Goal: Task Accomplishment & Management: Manage account settings

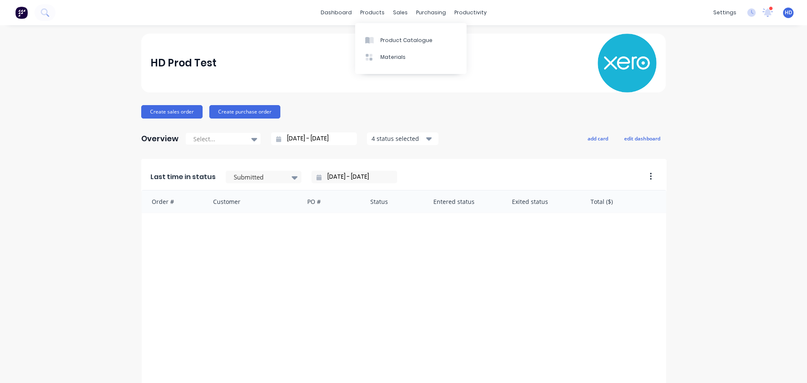
click at [376, 16] on div "products" at bounding box center [372, 12] width 33 height 13
click at [389, 44] on div "Product Catalogue" at bounding box center [406, 41] width 52 height 8
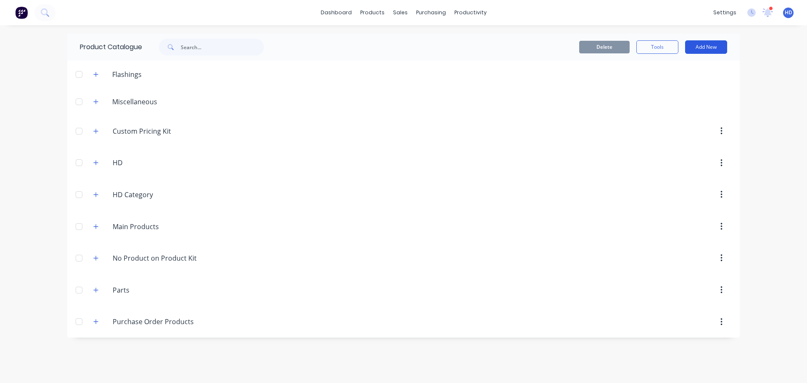
click at [715, 50] on button "Add New" at bounding box center [706, 46] width 42 height 13
click at [670, 117] on div "Product Kit" at bounding box center [687, 119] width 65 height 12
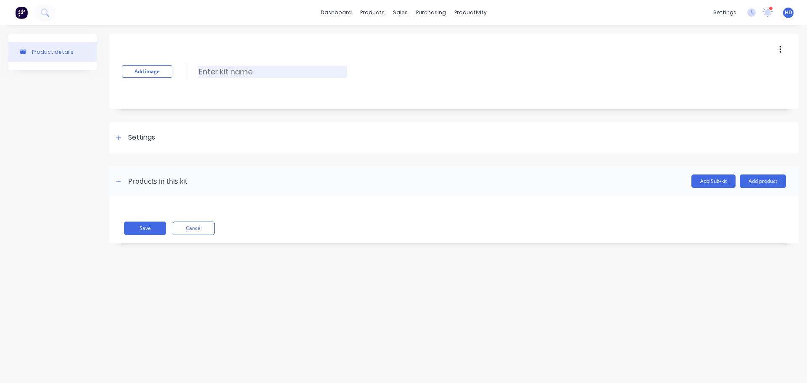
click at [221, 73] on input at bounding box center [272, 72] width 149 height 12
type input "Stand Kit 1010"
click at [769, 176] on button "Add product" at bounding box center [763, 180] width 46 height 13
click at [717, 200] on div "Product catalogue" at bounding box center [746, 203] width 65 height 12
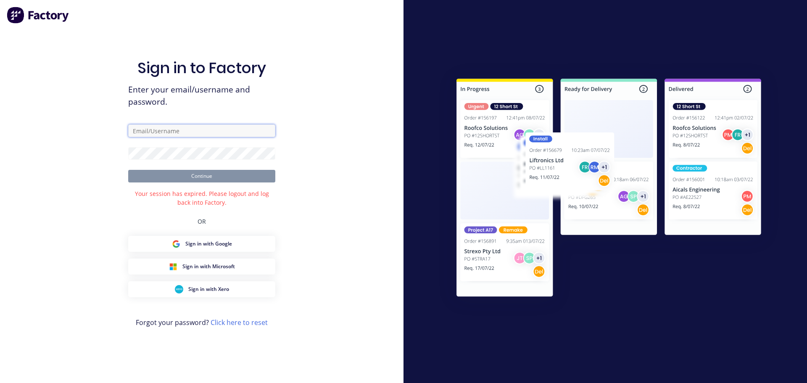
click at [188, 133] on input "text" at bounding box center [201, 130] width 147 height 13
type input "[PERSON_NAME][EMAIL_ADDRESS][DOMAIN_NAME]"
click at [183, 172] on button "Continue" at bounding box center [201, 176] width 147 height 13
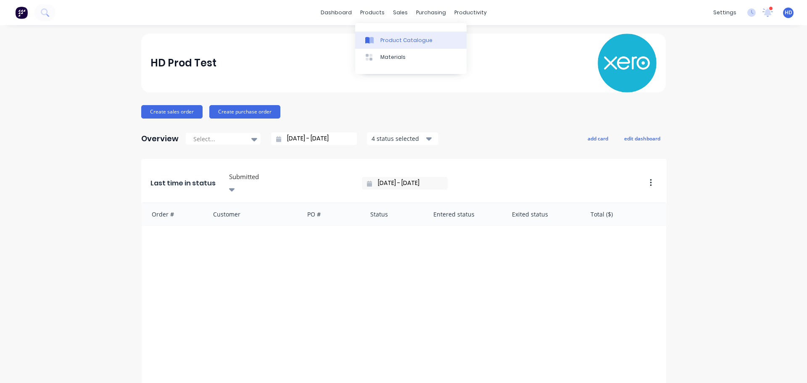
click at [390, 45] on link "Product Catalogue" at bounding box center [410, 40] width 111 height 17
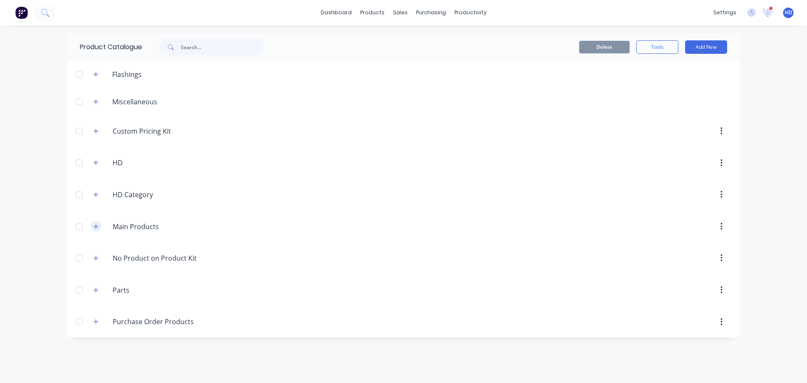
click at [95, 229] on button "button" at bounding box center [96, 226] width 11 height 11
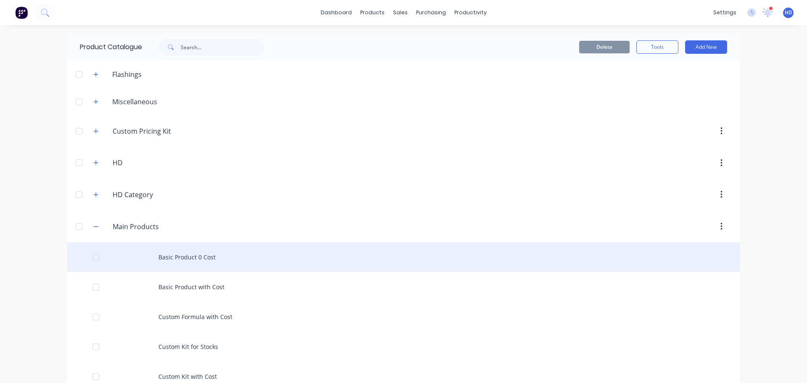
click at [197, 253] on div "Basic Product 0 Cost" at bounding box center [403, 257] width 672 height 30
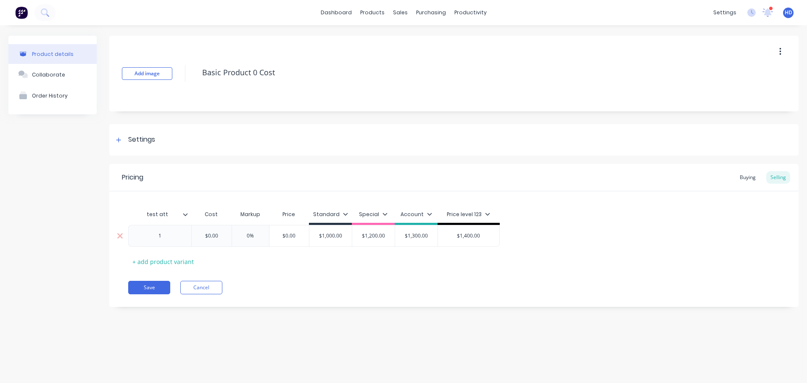
click at [207, 237] on input "$0.00" at bounding box center [211, 236] width 42 height 8
type input "$100.00"
click at [283, 280] on div "Pricing Buying Selling test att Cost Markup Price Standard Special Account Pric…" at bounding box center [453, 235] width 689 height 143
click at [162, 290] on button "Save" at bounding box center [149, 287] width 42 height 13
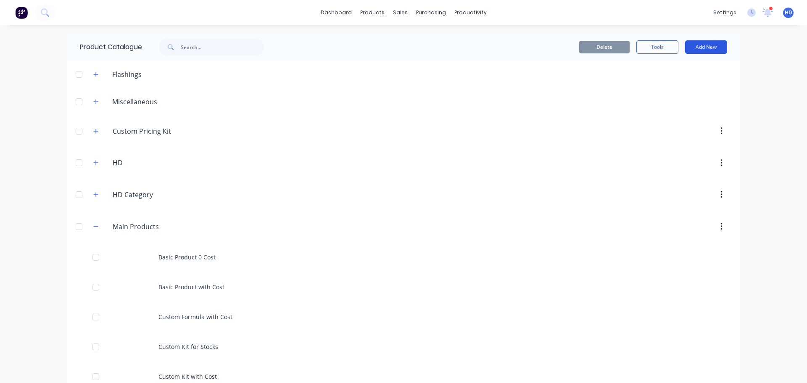
click at [699, 47] on button "Add New" at bounding box center [706, 46] width 42 height 13
click at [670, 117] on div "Product Kit" at bounding box center [687, 119] width 65 height 12
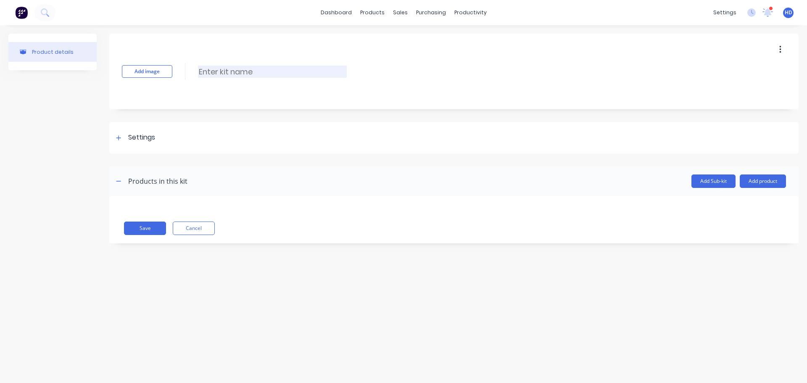
click at [263, 77] on input at bounding box center [272, 72] width 149 height 12
type input "Standard PK 1010"
click at [122, 136] on div at bounding box center [118, 137] width 11 height 11
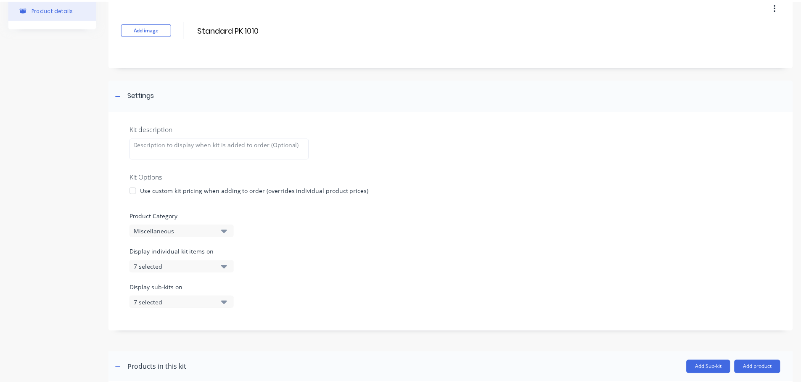
scroll to position [110, 0]
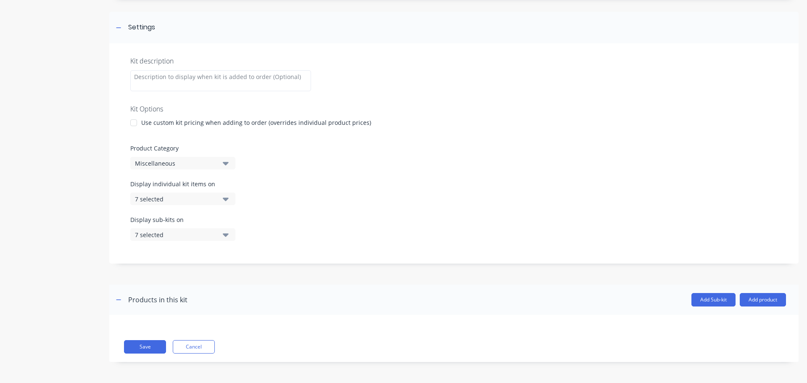
click at [212, 168] on button "Miscellaneous" at bounding box center [182, 163] width 105 height 13
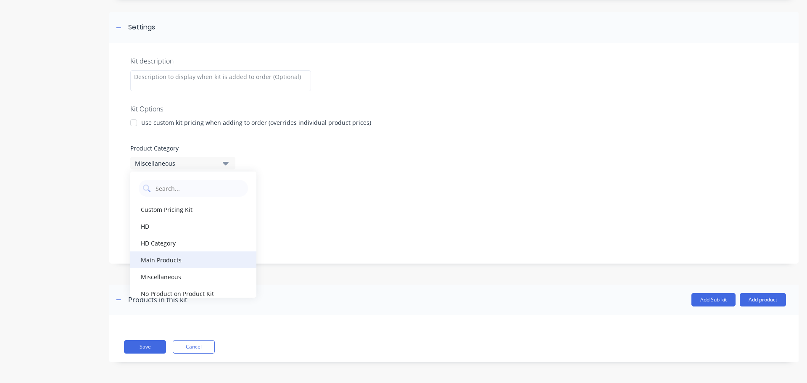
click at [171, 261] on div "Main Products" at bounding box center [193, 259] width 126 height 17
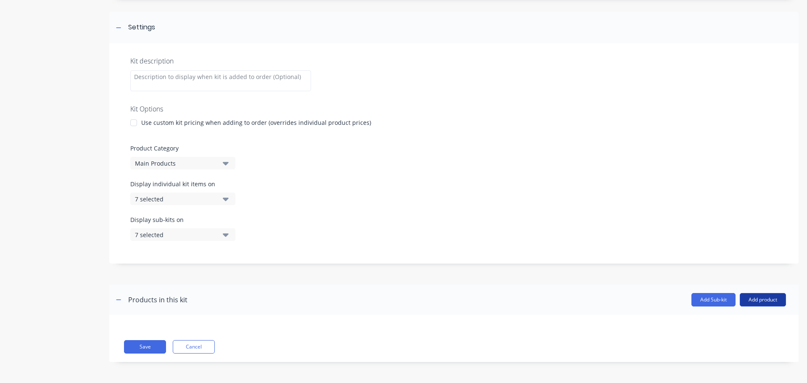
click at [774, 303] on button "Add product" at bounding box center [763, 299] width 46 height 13
click at [725, 317] on div "Product catalogue" at bounding box center [746, 321] width 65 height 12
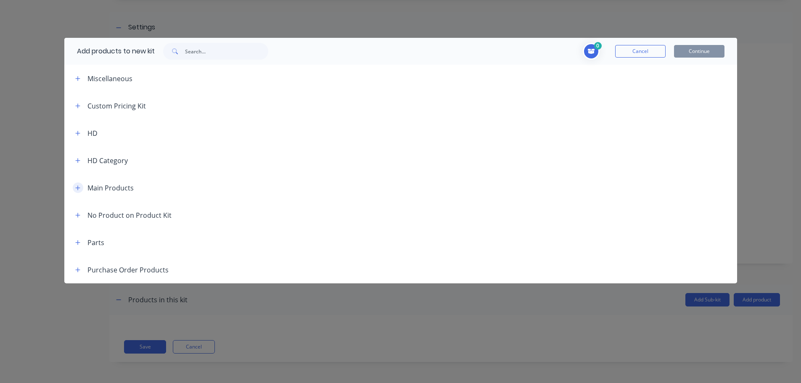
click at [77, 185] on icon "button" at bounding box center [77, 188] width 5 height 6
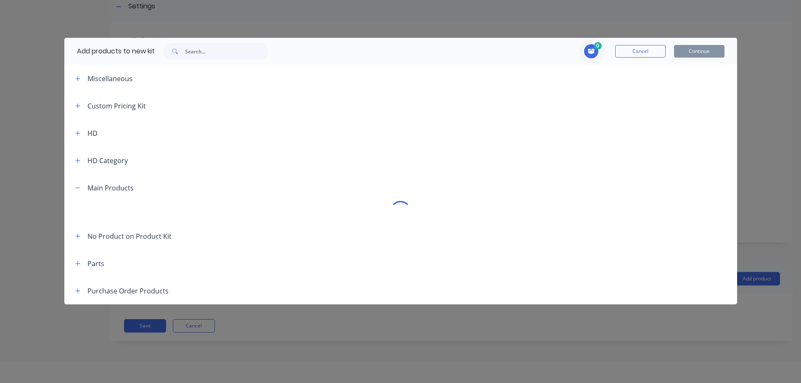
scroll to position [42, 0]
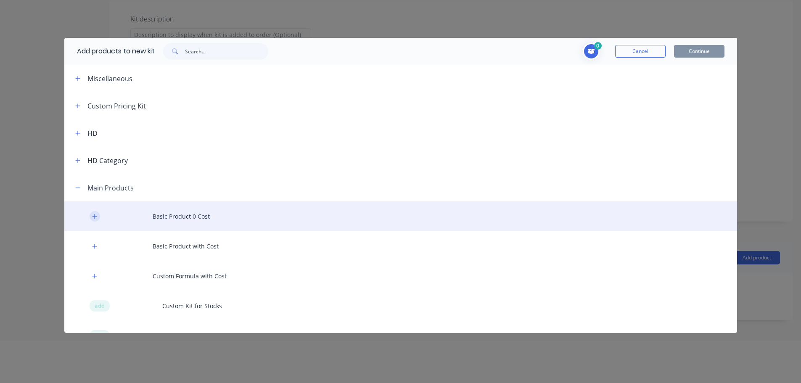
click at [92, 218] on button "button" at bounding box center [95, 216] width 11 height 11
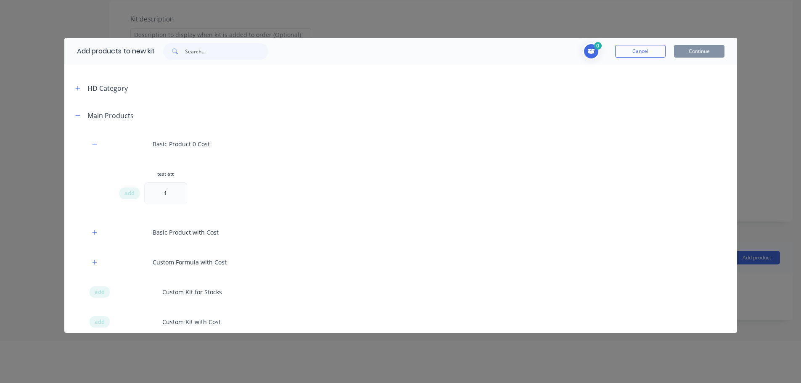
scroll to position [84, 0]
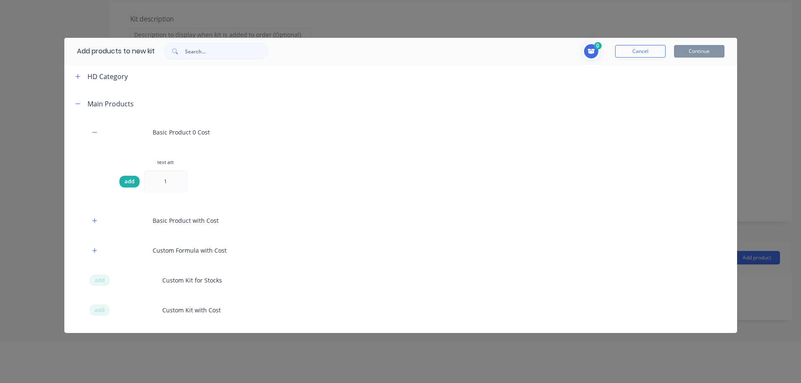
click at [129, 185] on span "add" at bounding box center [129, 181] width 10 height 8
click at [691, 54] on button "Continue" at bounding box center [699, 51] width 50 height 13
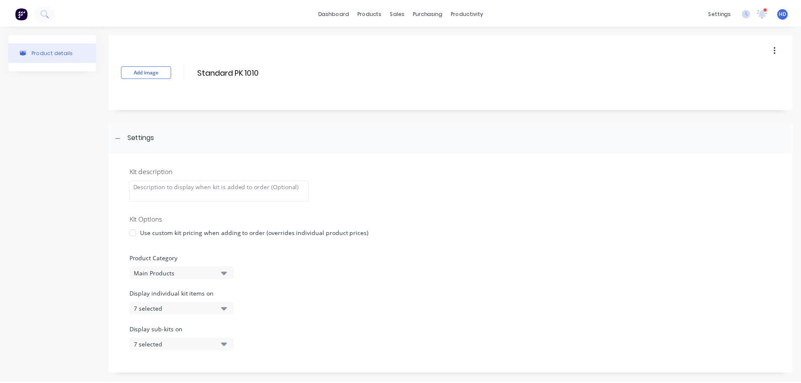
scroll to position [191, 0]
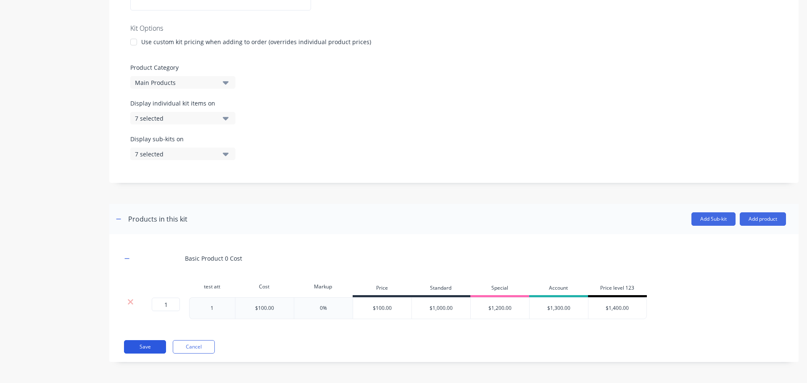
click at [145, 346] on button "Save" at bounding box center [145, 346] width 42 height 13
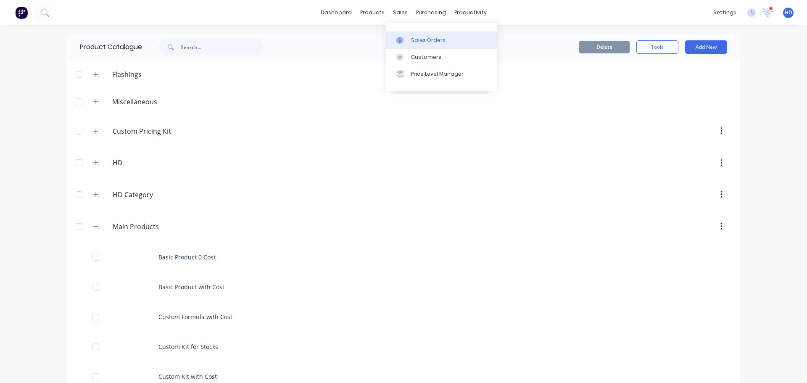
click at [437, 36] on link "Sales Orders" at bounding box center [441, 40] width 111 height 17
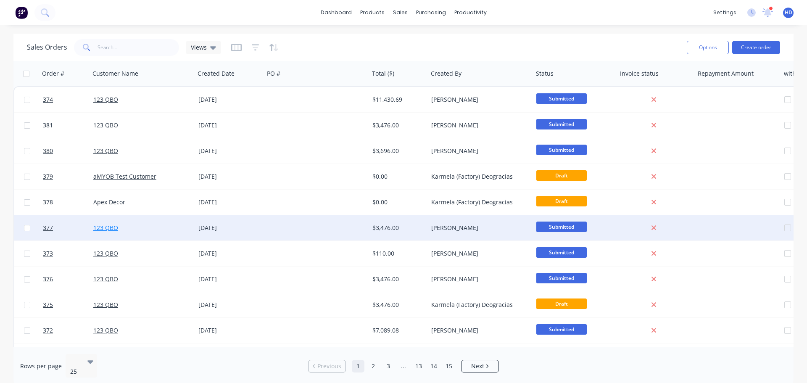
click at [109, 229] on link "123 QBO" at bounding box center [105, 228] width 25 height 8
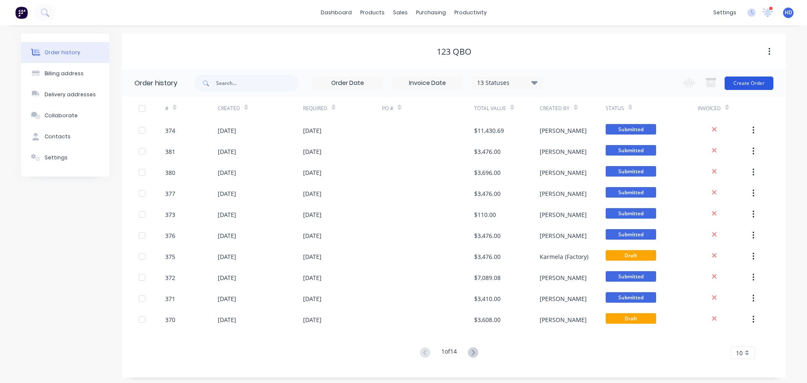
click at [743, 85] on button "Create Order" at bounding box center [749, 82] width 49 height 13
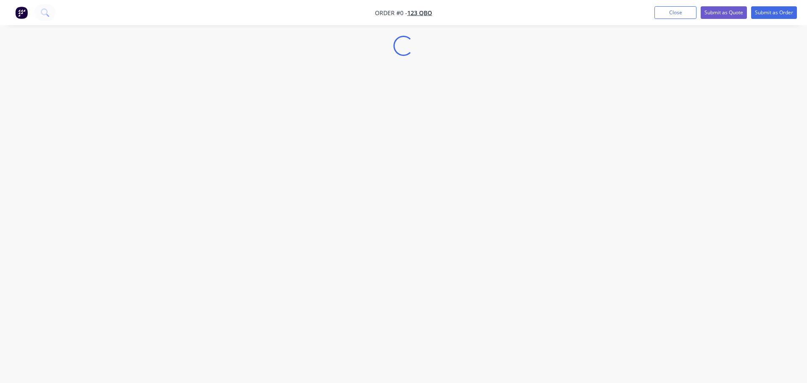
select select "GB"
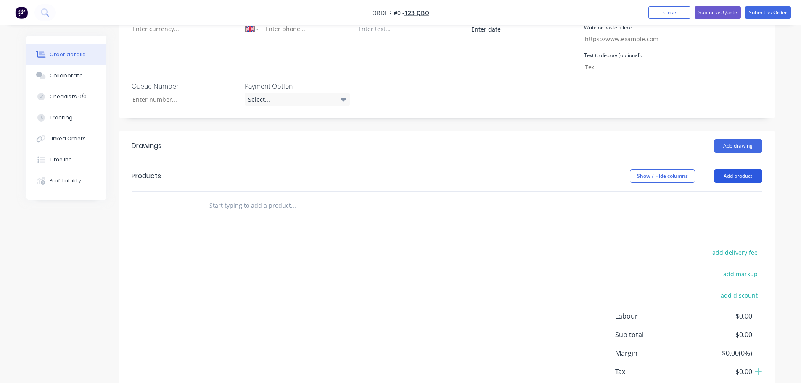
scroll to position [294, 0]
click at [734, 169] on button "Add product" at bounding box center [738, 175] width 48 height 13
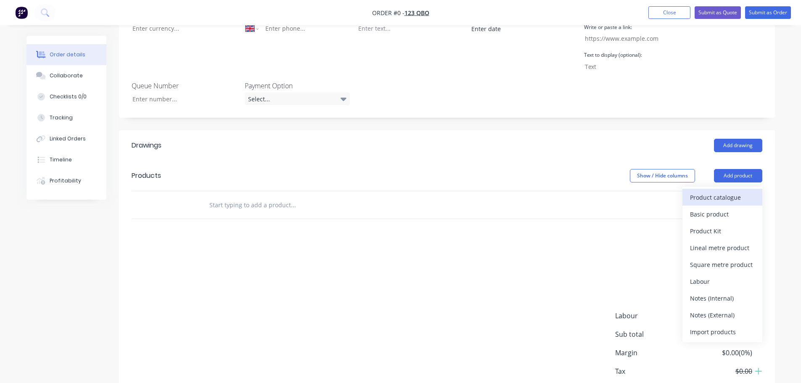
click at [705, 191] on div "Product catalogue" at bounding box center [722, 197] width 65 height 12
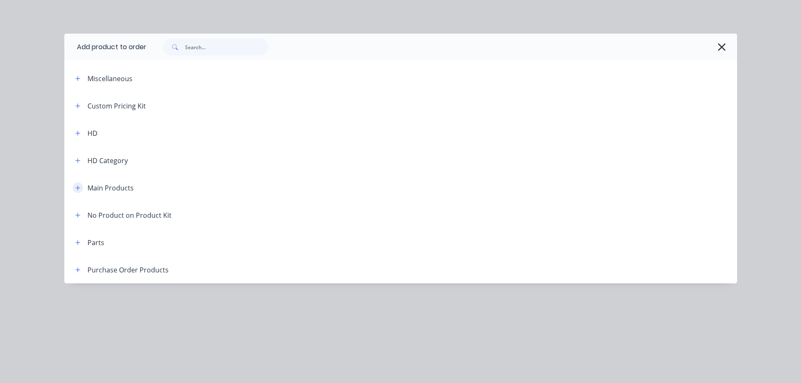
click at [79, 185] on icon "button" at bounding box center [77, 188] width 5 height 6
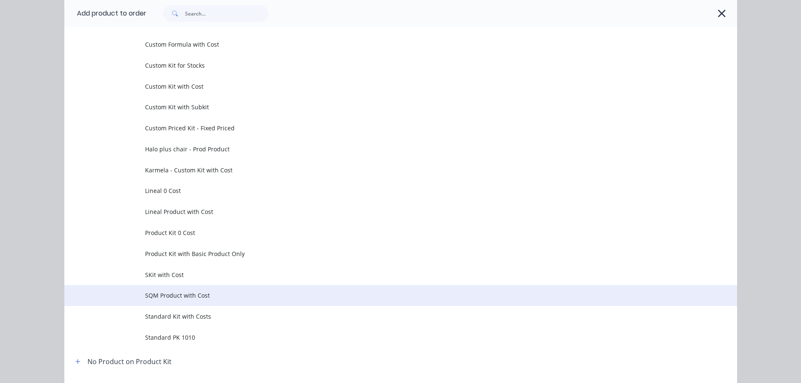
scroll to position [210, 0]
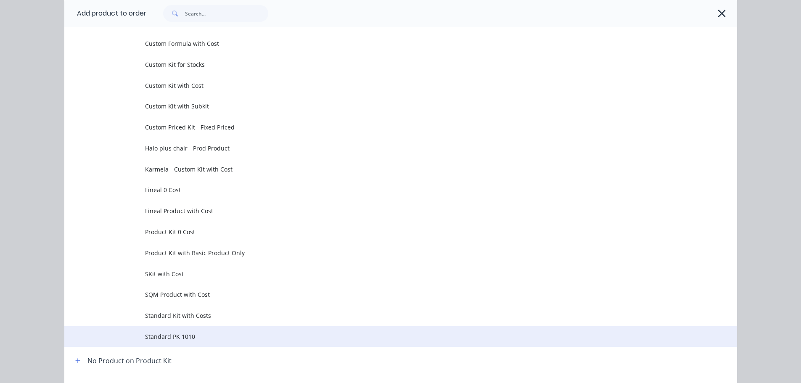
click at [186, 330] on td "Standard PK 1010" at bounding box center [441, 336] width 592 height 21
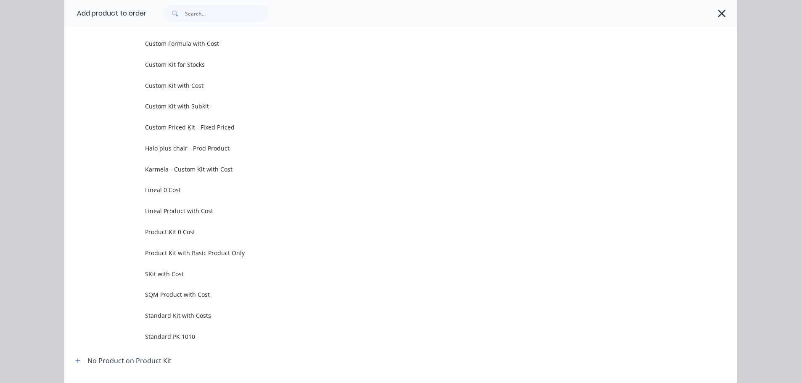
scroll to position [0, 0]
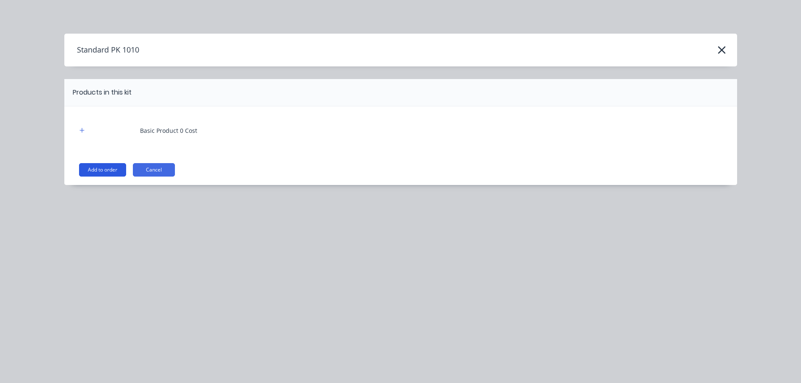
click at [107, 169] on button "Add to order" at bounding box center [102, 169] width 47 height 13
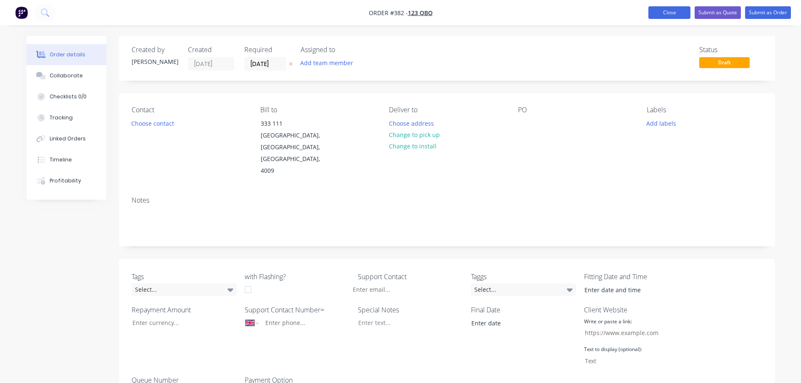
drag, startPoint x: 677, startPoint y: 16, endPoint x: 656, endPoint y: 16, distance: 21.0
click at [678, 16] on button "Close" at bounding box center [669, 12] width 42 height 13
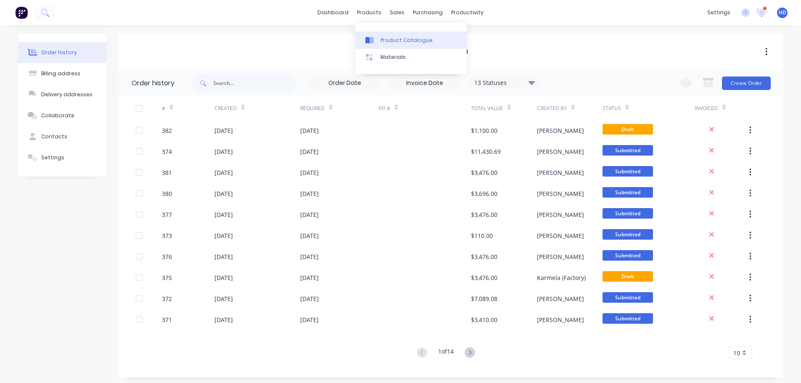
click at [392, 42] on div "Product Catalogue" at bounding box center [406, 41] width 52 height 8
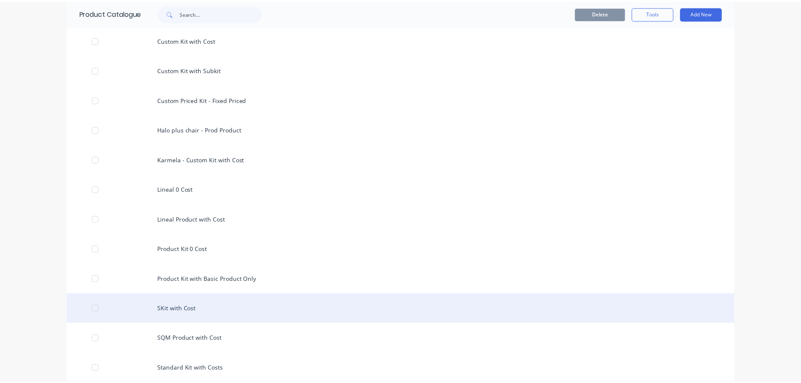
scroll to position [470, 0]
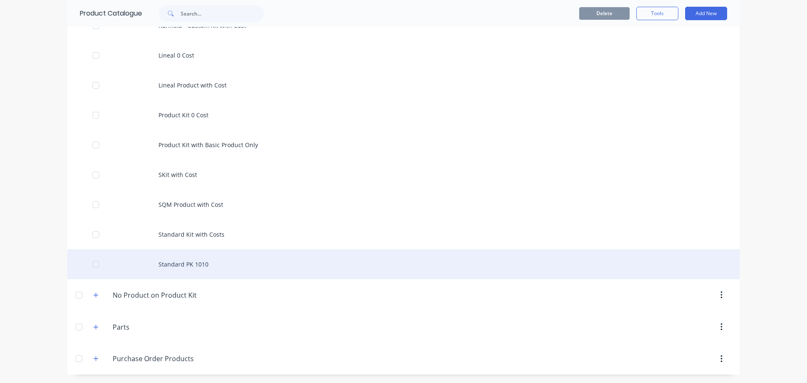
click at [192, 266] on div "Standard PK 1010" at bounding box center [403, 264] width 672 height 30
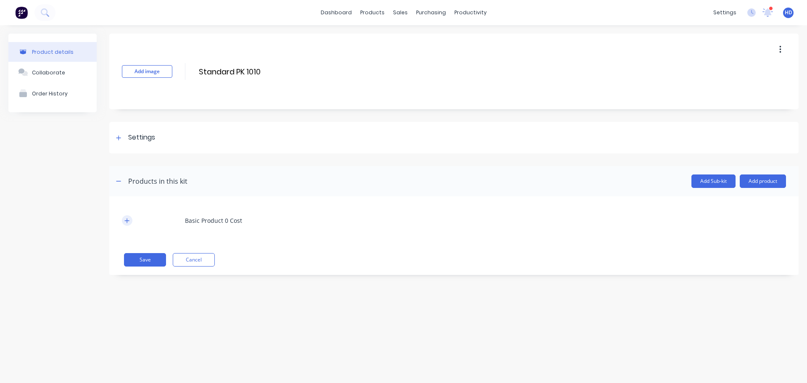
click at [125, 216] on button "button" at bounding box center [127, 220] width 11 height 11
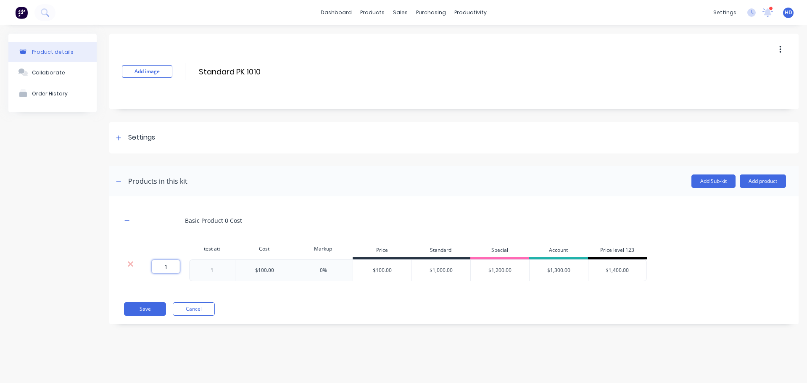
drag, startPoint x: 154, startPoint y: 268, endPoint x: 209, endPoint y: 272, distance: 55.6
click at [209, 272] on div "1 1 ? 1 $100.00 0% $100.00 $1,000.00 $1,200.00 $1,300.00 $1,400.00" at bounding box center [384, 270] width 525 height 22
type input "0"
click at [267, 286] on div "Basic Product 0 Cost test att Cost Markup Price Standard Special Account Price …" at bounding box center [454, 249] width 664 height 81
drag, startPoint x: 258, startPoint y: 267, endPoint x: 304, endPoint y: 269, distance: 46.3
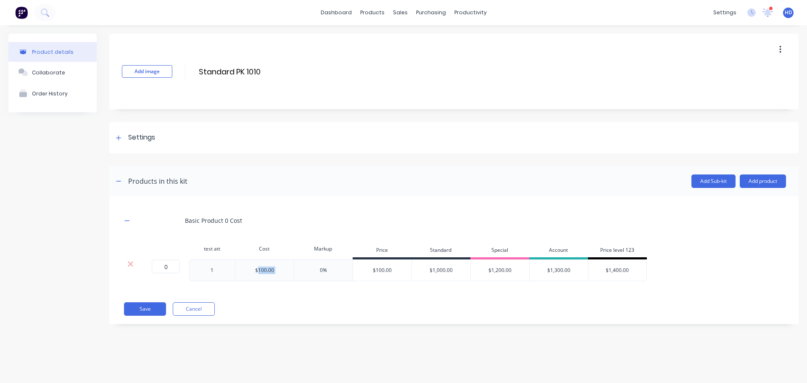
click at [304, 269] on div "0 0 ? 1 $100.00 0% $100.00 $1,000.00 $1,200.00 $1,300.00 $1,400.00" at bounding box center [384, 270] width 525 height 22
click at [328, 285] on div "Basic Product 0 Cost test att Cost Markup Price Standard Special Account Price …" at bounding box center [454, 249] width 664 height 81
click at [158, 310] on button "Save" at bounding box center [145, 308] width 42 height 13
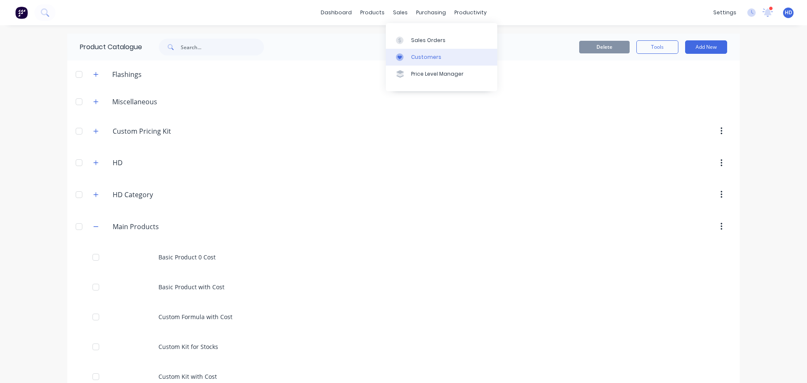
click at [420, 54] on div "Customers" at bounding box center [426, 57] width 30 height 8
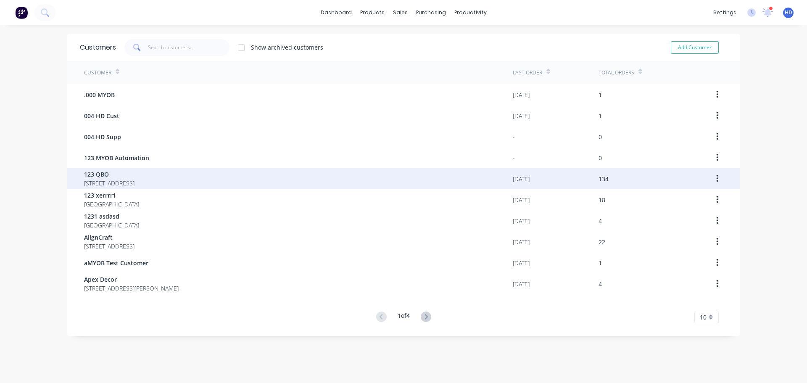
click at [125, 178] on span "123 QBO" at bounding box center [109, 174] width 50 height 9
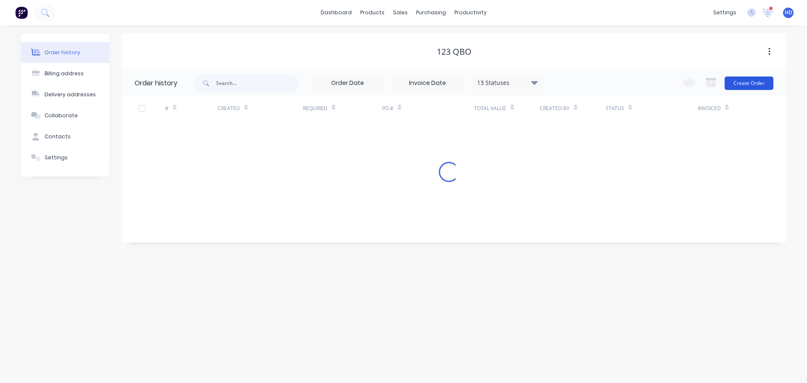
click at [743, 80] on button "Create Order" at bounding box center [749, 82] width 49 height 13
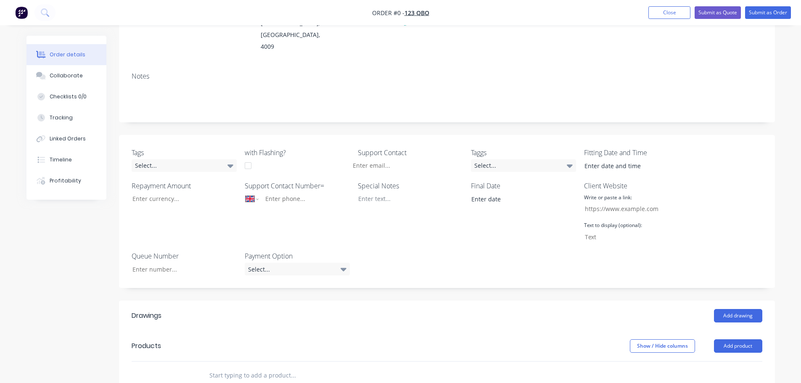
scroll to position [210, 0]
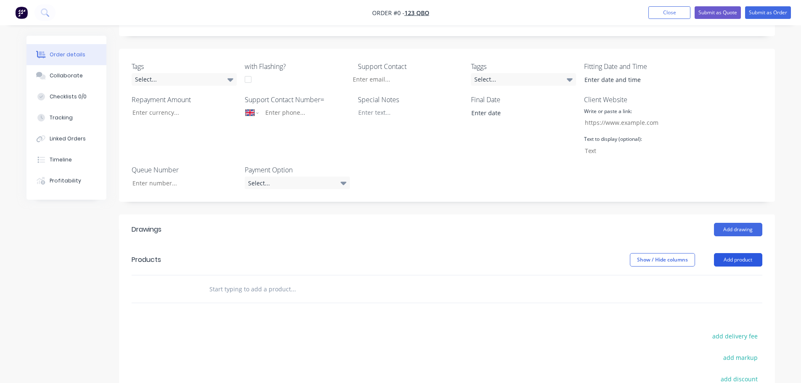
click at [722, 253] on button "Add product" at bounding box center [738, 259] width 48 height 13
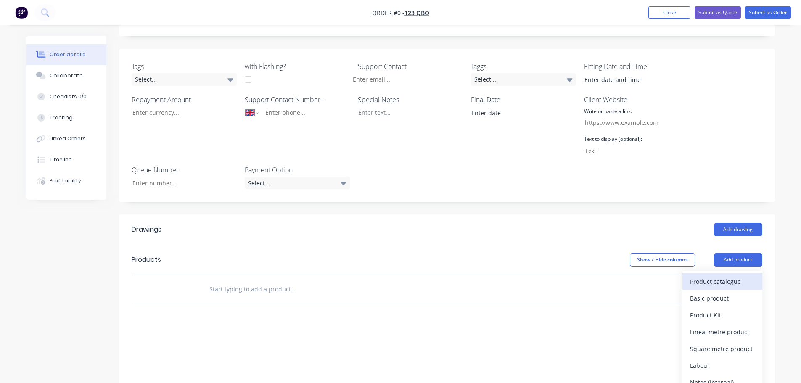
click at [698, 275] on div "Product catalogue" at bounding box center [722, 281] width 65 height 12
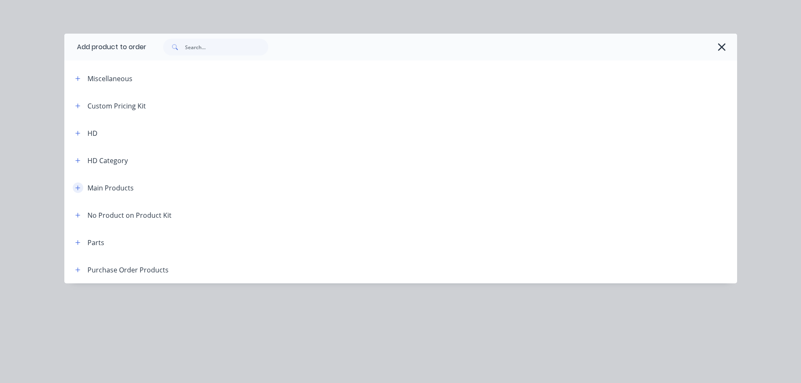
click at [76, 191] on button "button" at bounding box center [78, 187] width 11 height 11
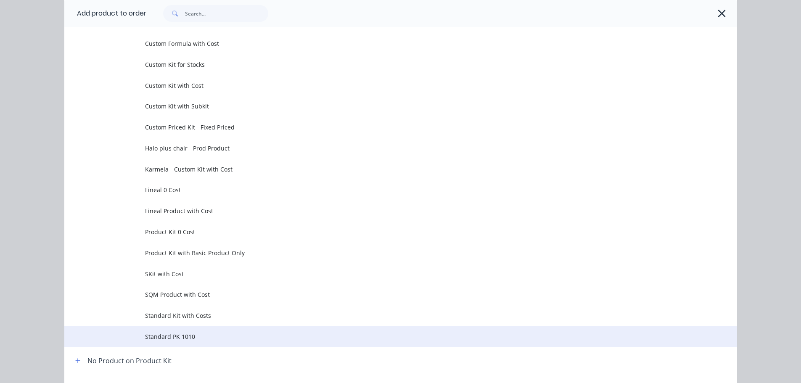
click at [182, 328] on td "Standard PK 1010" at bounding box center [441, 336] width 592 height 21
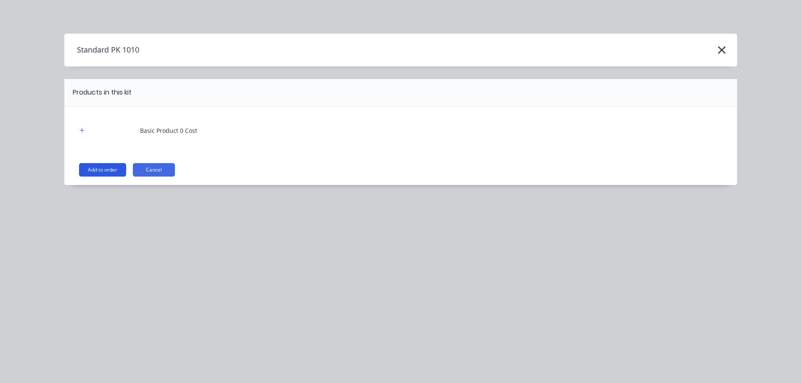
click at [108, 165] on button "Add to order" at bounding box center [102, 169] width 47 height 13
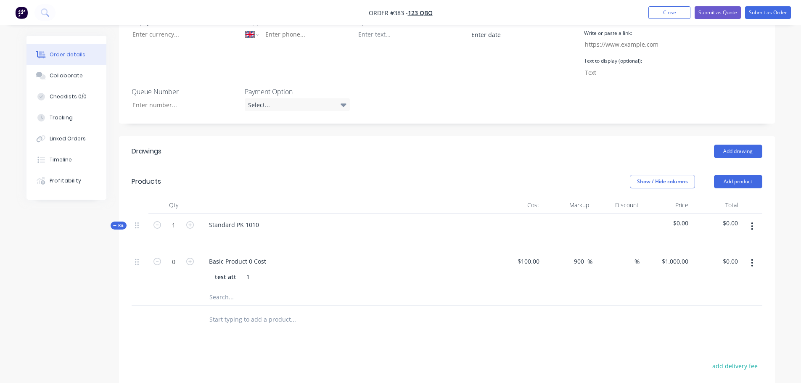
scroll to position [294, 0]
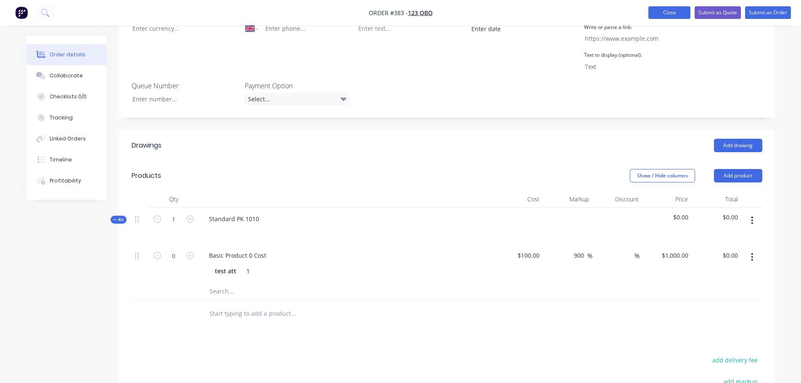
click at [677, 13] on button "Close" at bounding box center [669, 12] width 42 height 13
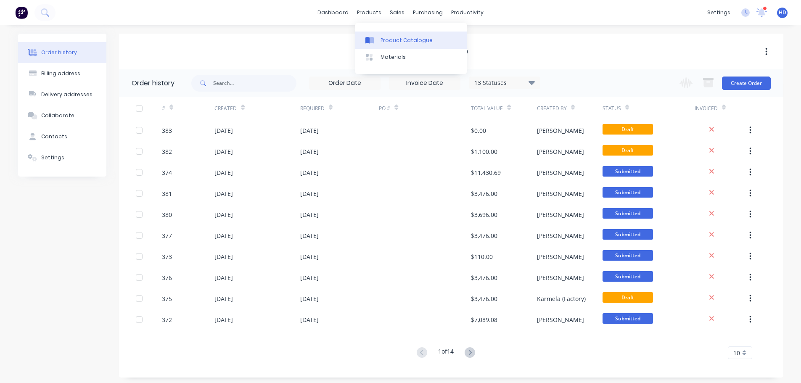
click at [406, 40] on div "Product Catalogue" at bounding box center [406, 41] width 52 height 8
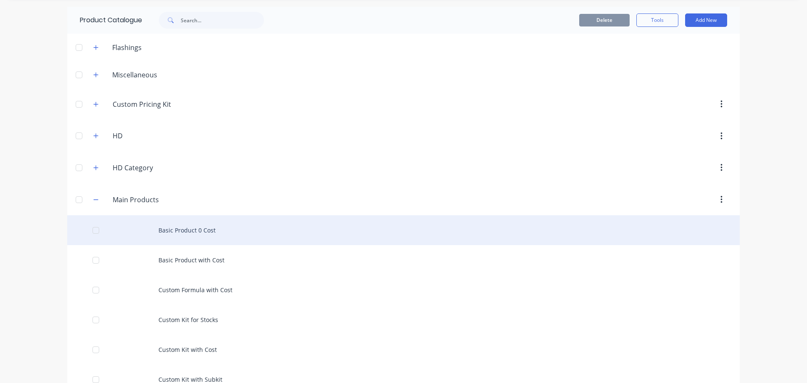
scroll to position [42, 0]
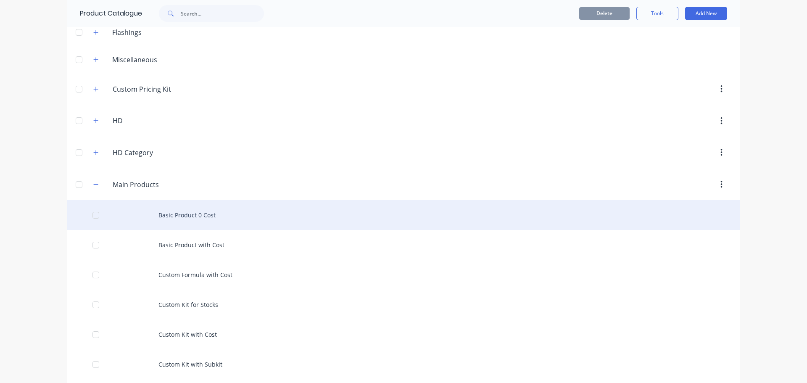
click at [187, 220] on div "Basic Product 0 Cost" at bounding box center [403, 215] width 672 height 30
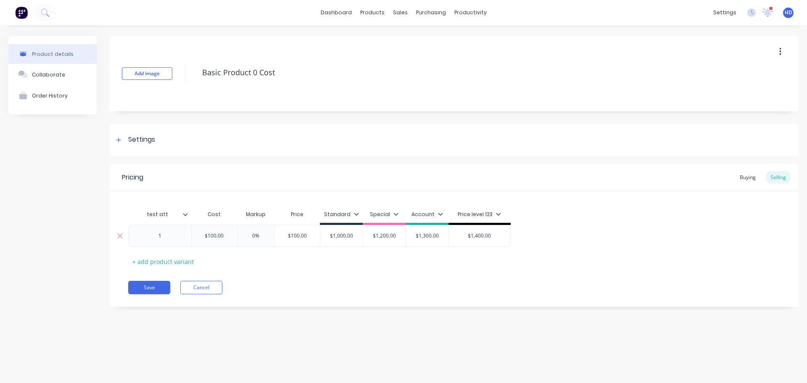
click at [345, 234] on input "$1,000.00" at bounding box center [341, 236] width 42 height 8
drag, startPoint x: 354, startPoint y: 236, endPoint x: 301, endPoint y: 235, distance: 53.0
click at [301, 235] on div "1 $100.00 0% $100.00 $1,000.00 $1,000.00 $1,200.00 $1,300.00 $1,400.00" at bounding box center [319, 236] width 382 height 22
type input "0"
click at [436, 249] on div "test att Cost Markup Price Standard Special Account Price level 123 1 $100.00 0…" at bounding box center [453, 237] width 651 height 62
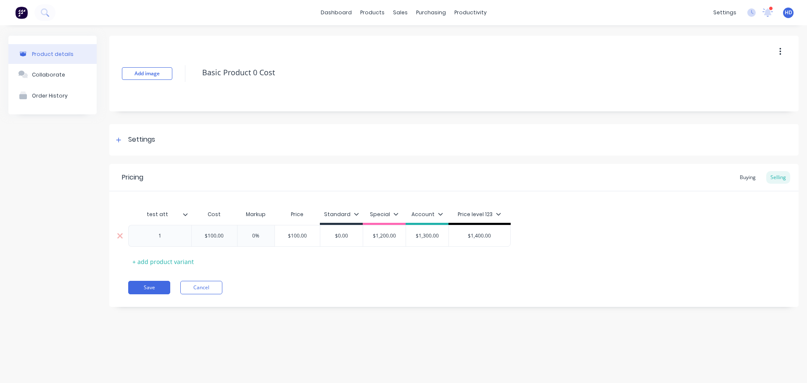
drag, startPoint x: 396, startPoint y: 237, endPoint x: 356, endPoint y: 237, distance: 39.9
click at [356, 237] on div "1 $100.00 0% $100.00 $0.00 0 $1,200.00 $1,200.00 $1,300.00 $1,400.00" at bounding box center [319, 236] width 382 height 22
type input "0"
drag, startPoint x: 442, startPoint y: 237, endPoint x: 391, endPoint y: 237, distance: 50.4
click at [391, 237] on div "1 $100.00 0% $100.00 $0.00 0 $0.00 0 $1,300.00 $1,300.00 $1,400.00" at bounding box center [318, 236] width 380 height 22
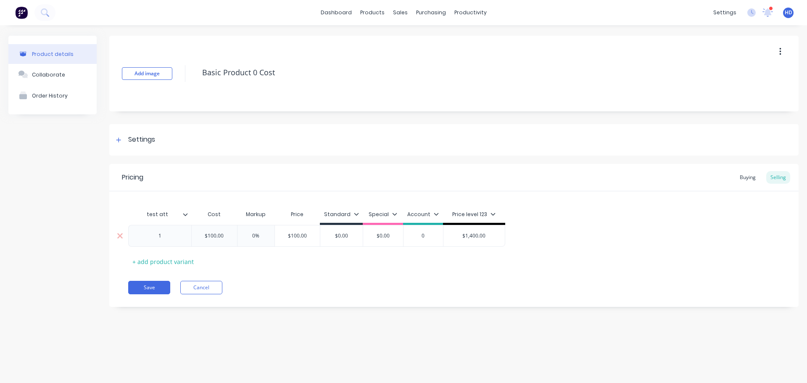
type input "0"
drag, startPoint x: 498, startPoint y: 237, endPoint x: 408, endPoint y: 240, distance: 90.4
click at [408, 238] on div "1 $100.00 0% $100.00 $0.00 0 $0.00 0 $0.00 0 $1,400.00 $1,400.00" at bounding box center [316, 236] width 377 height 22
type input "0"
click at [429, 280] on div "Pricing Buying Selling test att Cost Markup Price Standard Special Account Pric…" at bounding box center [453, 235] width 689 height 143
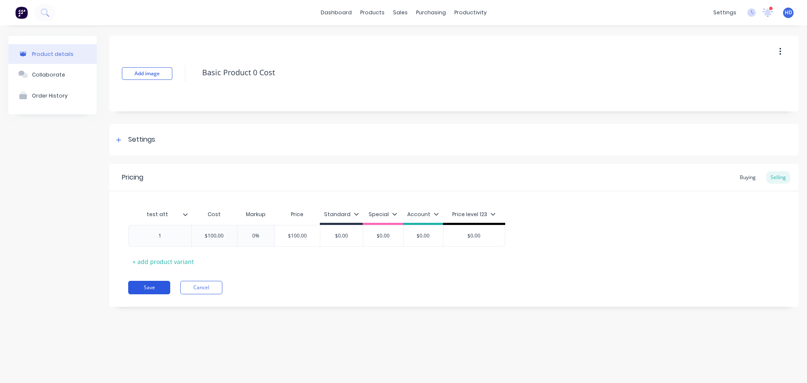
click at [153, 286] on button "Save" at bounding box center [149, 287] width 42 height 13
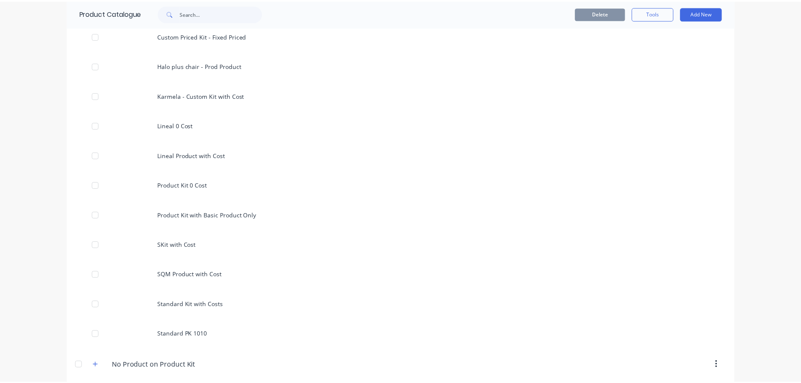
scroll to position [470, 0]
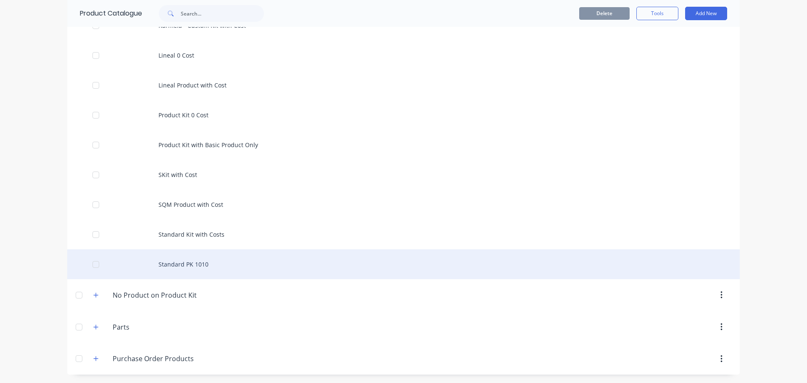
click at [201, 272] on div "Standard PK 1010" at bounding box center [403, 264] width 672 height 30
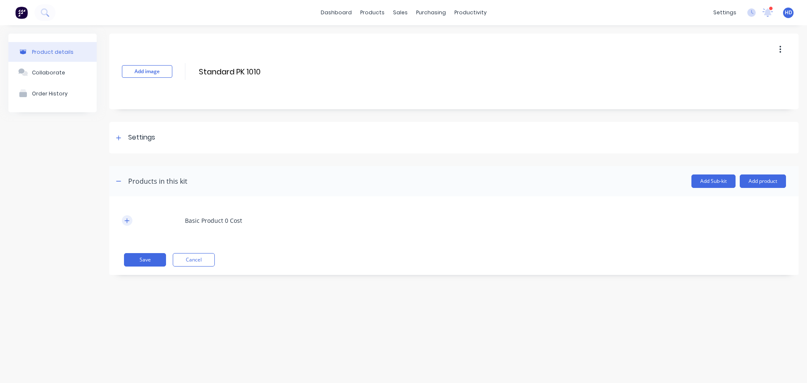
click at [127, 221] on icon "button" at bounding box center [126, 221] width 5 height 6
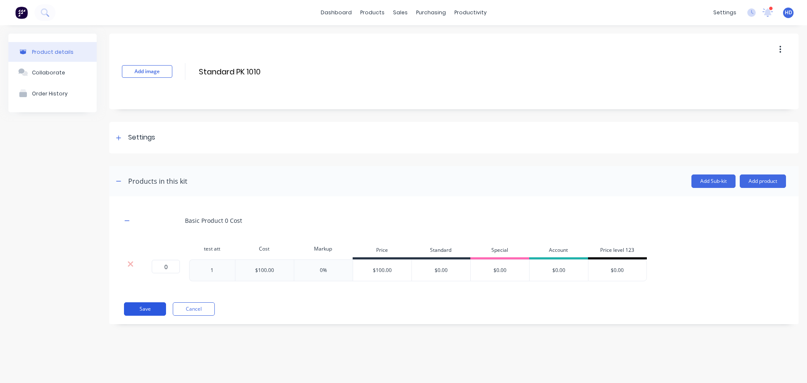
click at [148, 313] on button "Save" at bounding box center [145, 308] width 42 height 13
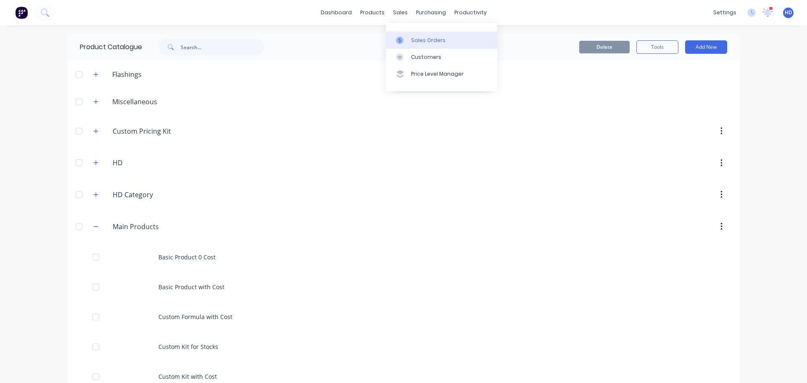
click at [431, 42] on div "Sales Orders" at bounding box center [428, 41] width 34 height 8
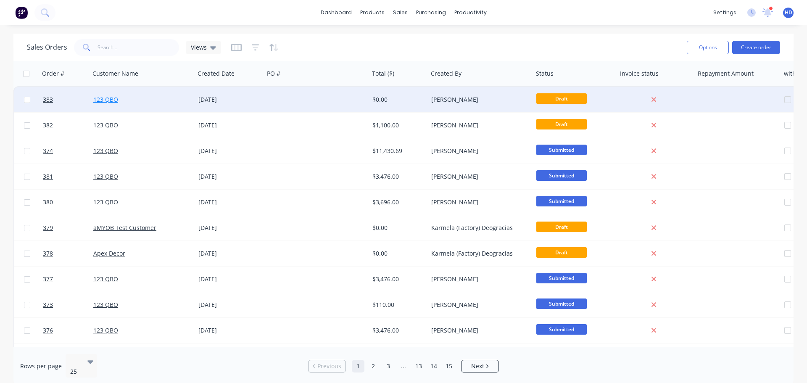
click at [105, 99] on link "123 QBO" at bounding box center [105, 99] width 25 height 8
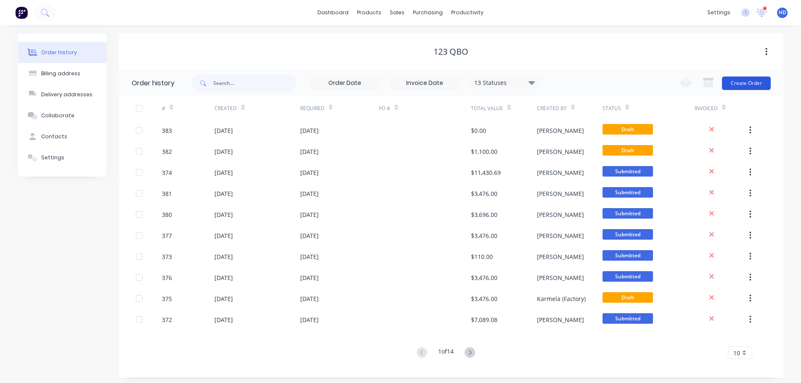
click at [746, 87] on button "Create Order" at bounding box center [746, 82] width 49 height 13
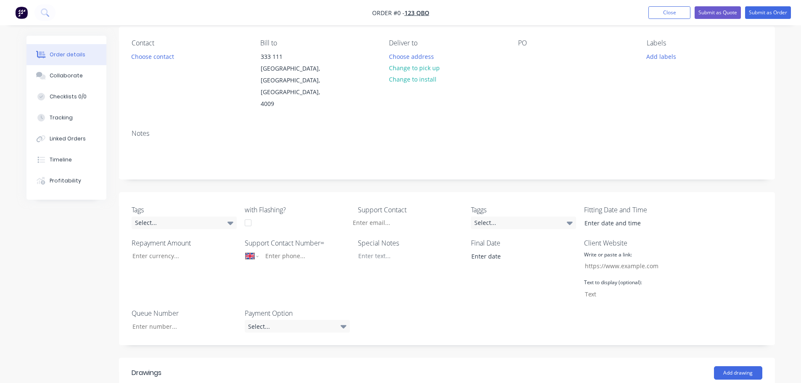
scroll to position [210, 0]
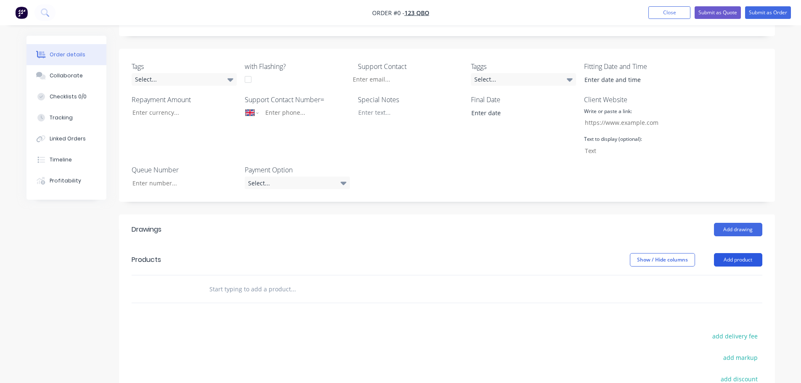
click at [717, 253] on button "Add product" at bounding box center [738, 259] width 48 height 13
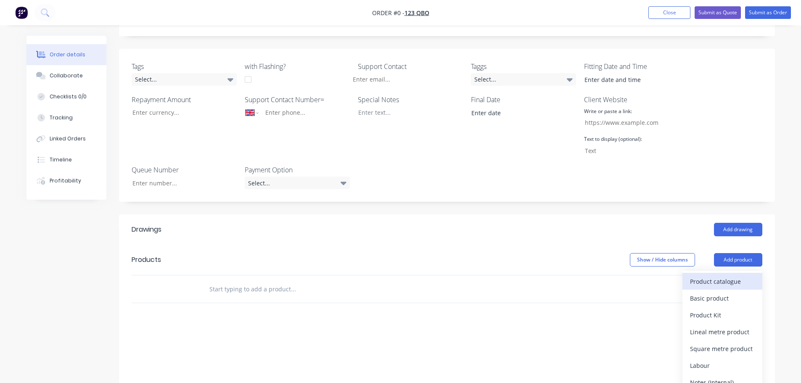
click at [706, 273] on button "Product catalogue" at bounding box center [722, 281] width 80 height 17
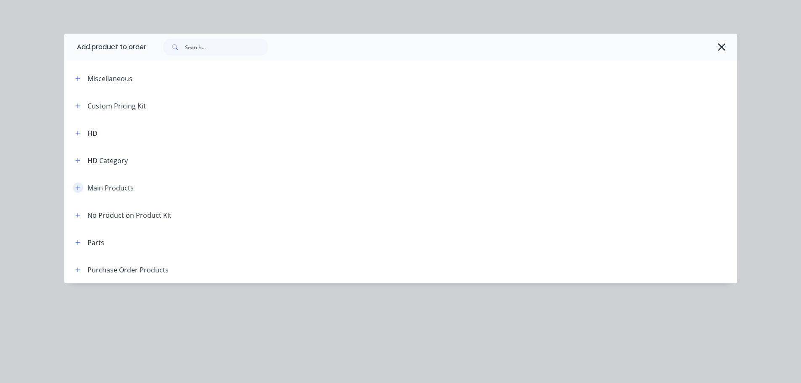
click at [76, 189] on icon "button" at bounding box center [77, 188] width 5 height 6
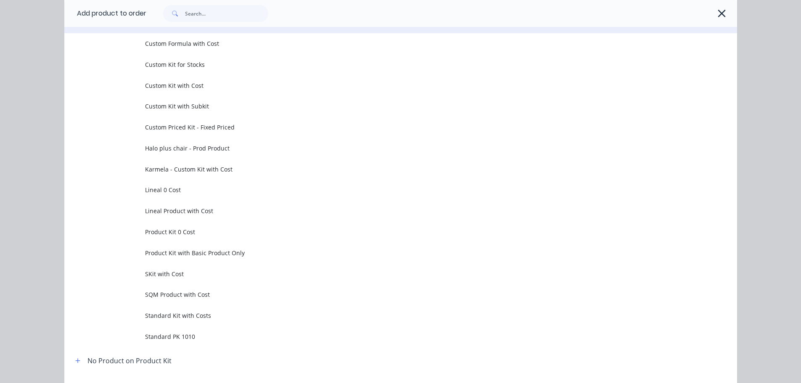
scroll to position [252, 0]
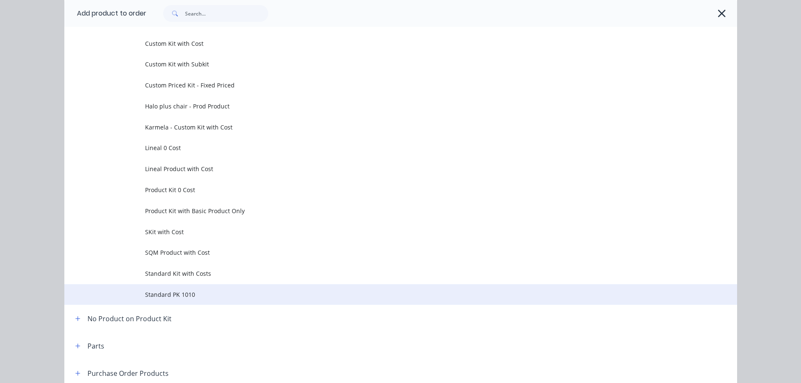
click at [188, 292] on span "Standard PK 1010" at bounding box center [381, 294] width 473 height 9
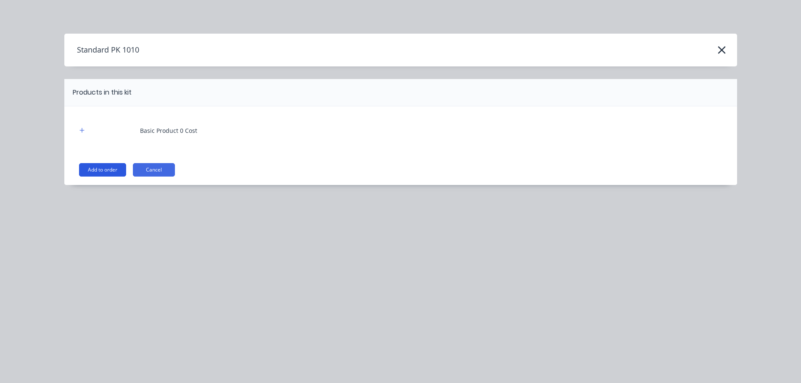
click at [114, 166] on button "Add to order" at bounding box center [102, 169] width 47 height 13
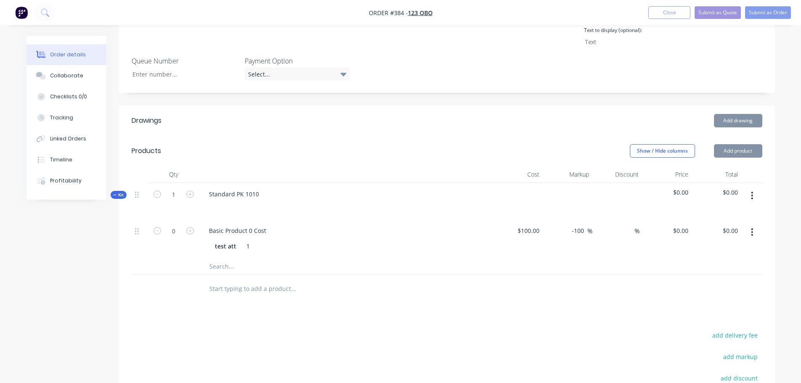
scroll to position [336, 0]
